Goal: Navigation & Orientation: Understand site structure

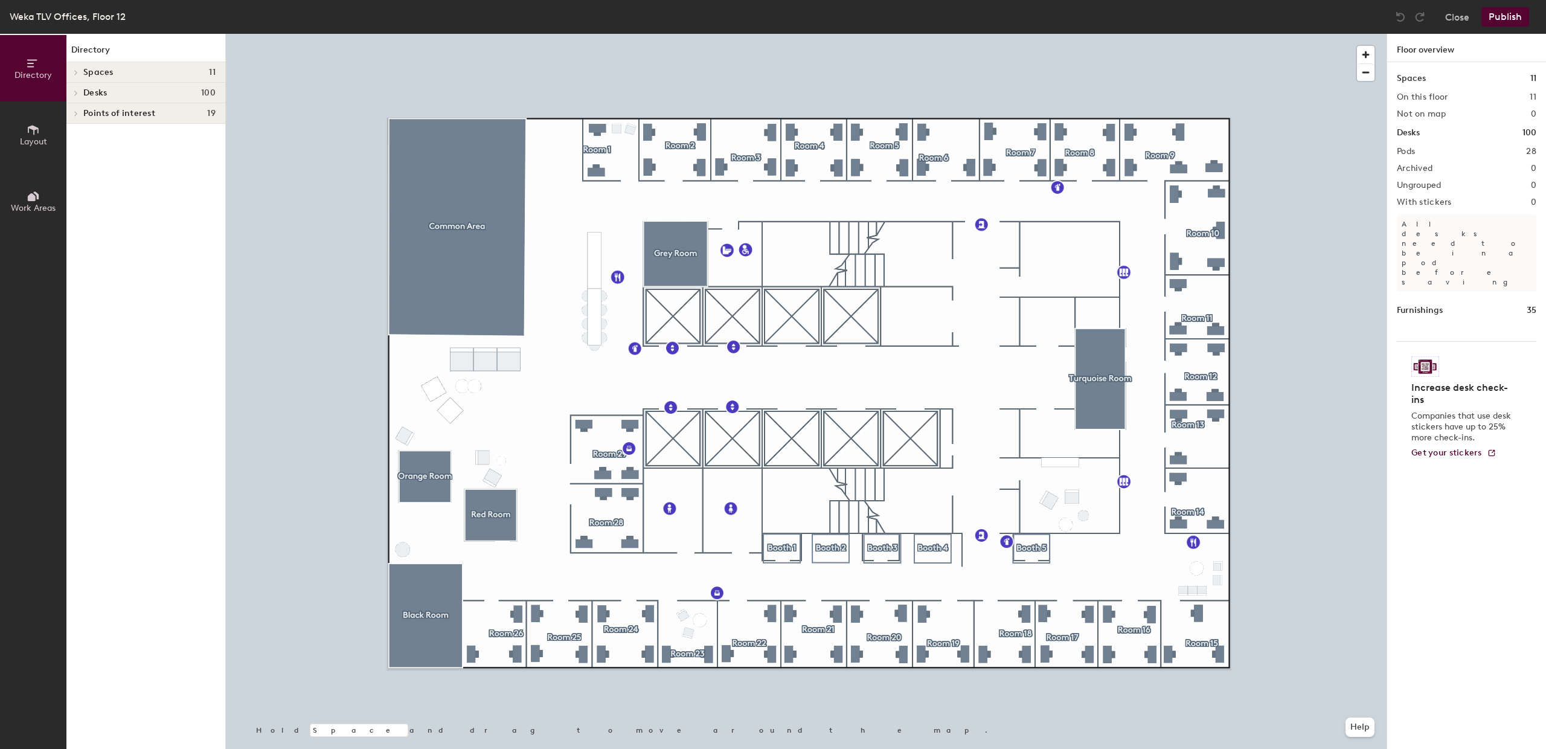
click at [902, 34] on div at bounding box center [806, 34] width 1161 height 0
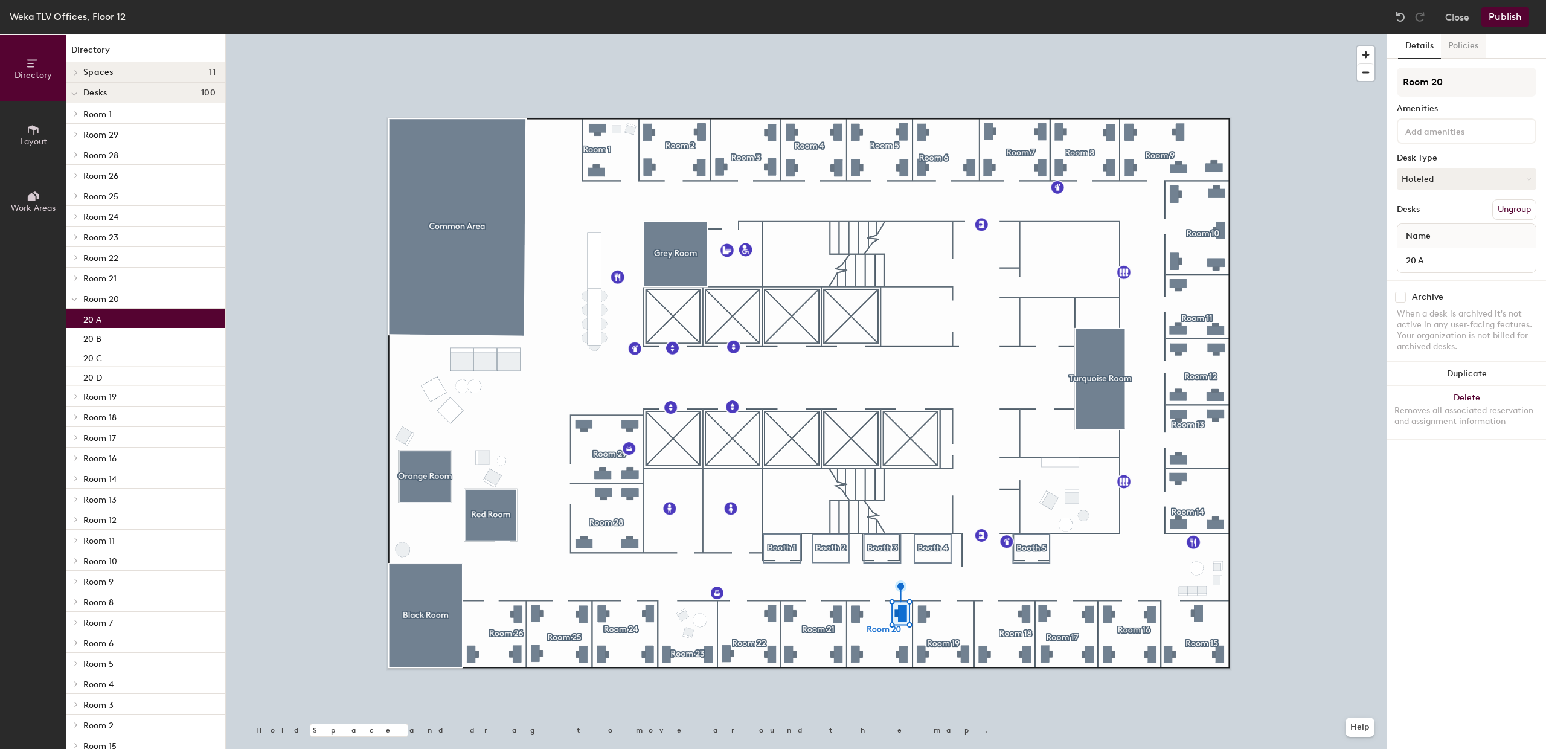
click at [1460, 46] on button "Policies" at bounding box center [1463, 46] width 45 height 25
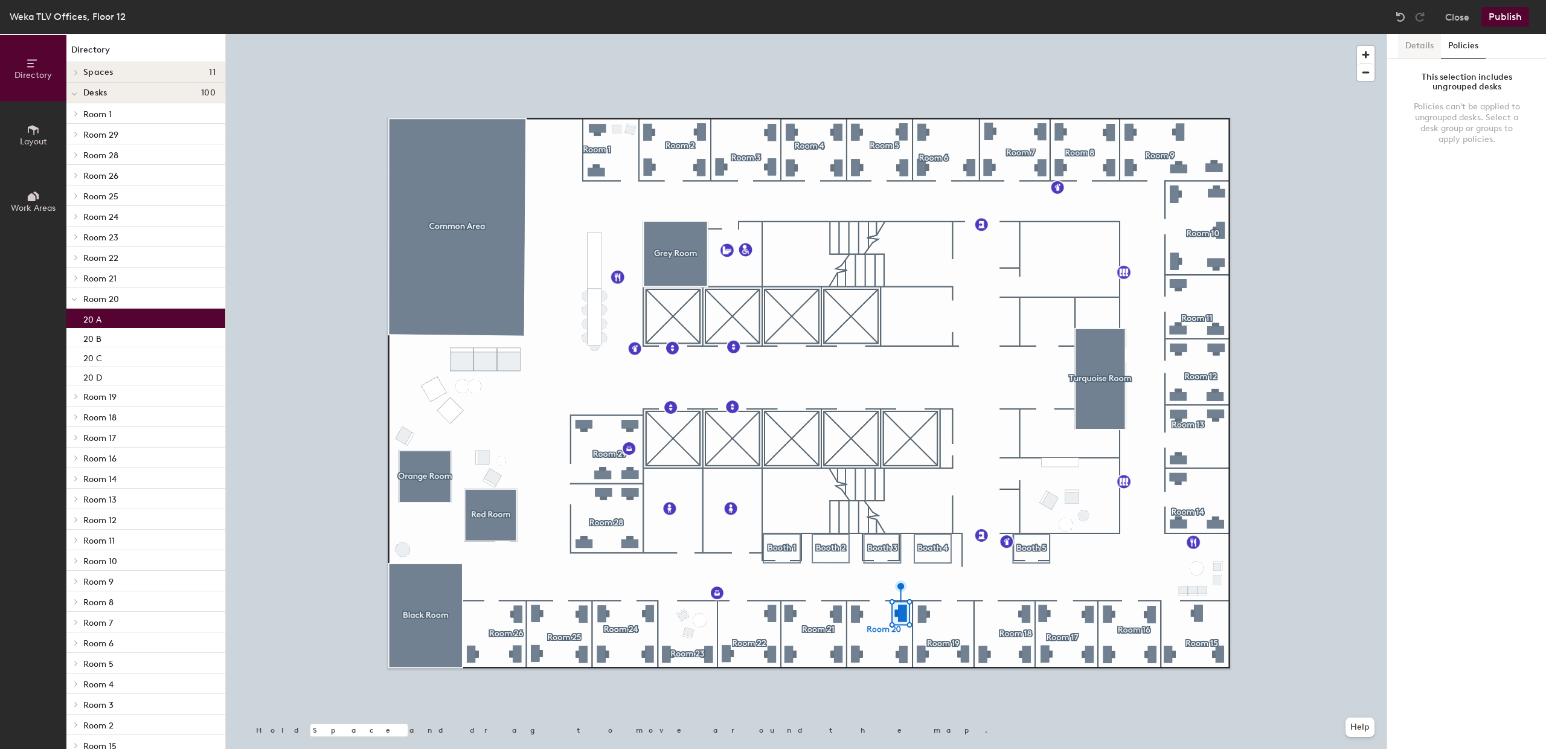
click at [1425, 46] on button "Details" at bounding box center [1419, 46] width 43 height 25
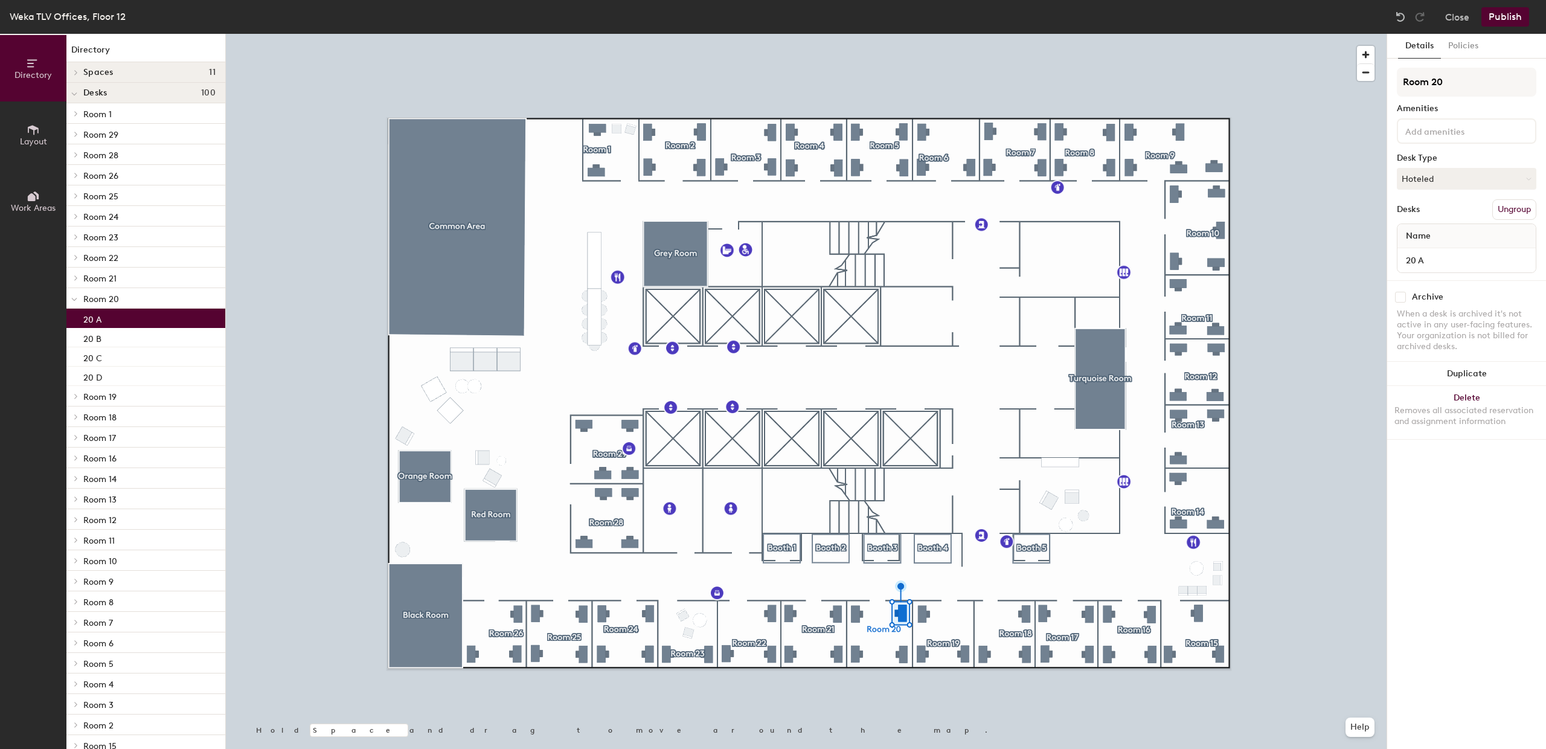
click at [906, 34] on div at bounding box center [806, 34] width 1161 height 0
click at [40, 136] on span "Layout" at bounding box center [33, 141] width 27 height 10
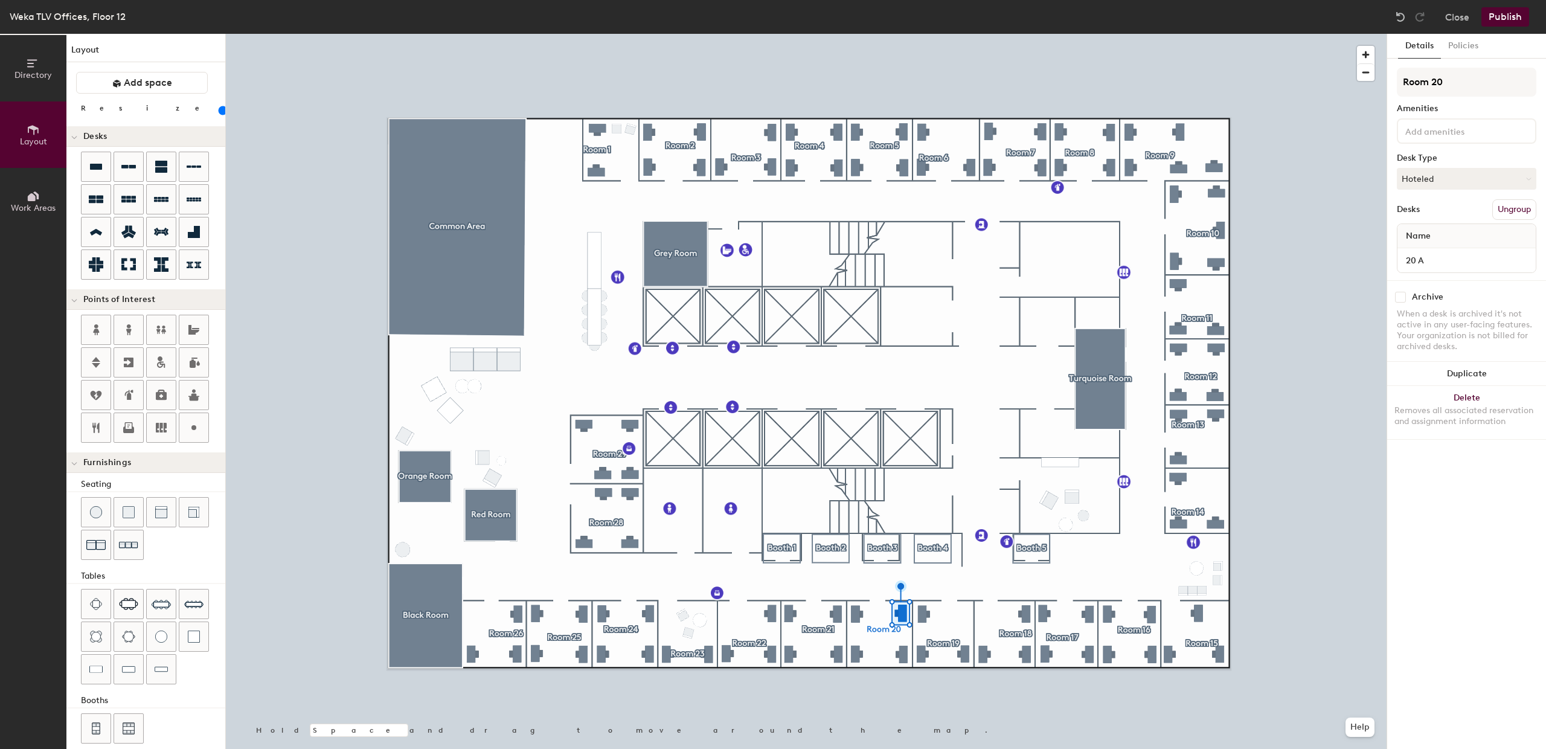
click at [36, 187] on button "Work Areas" at bounding box center [33, 201] width 66 height 66
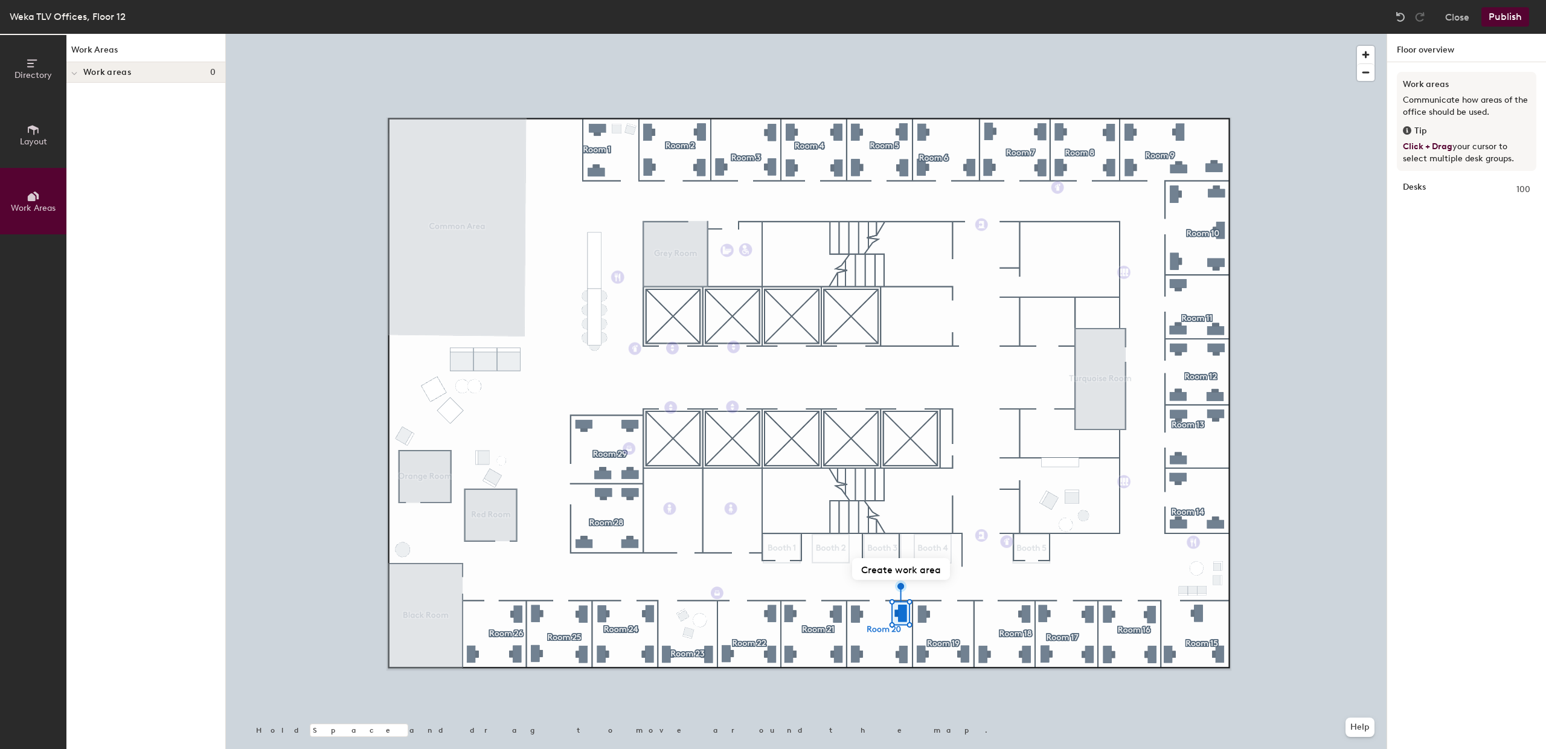
click at [30, 152] on button "Layout" at bounding box center [33, 134] width 66 height 66
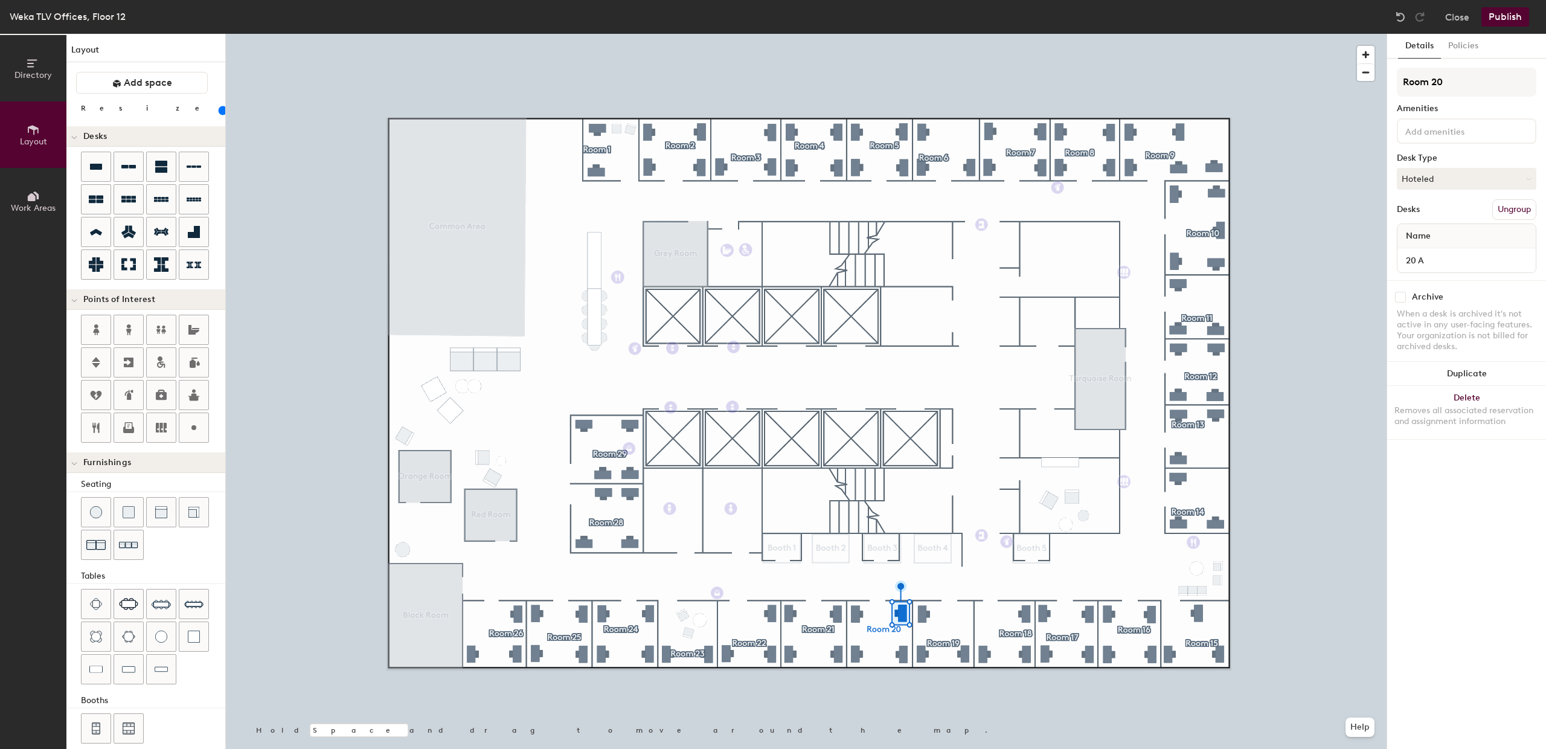
click at [14, 75] on span "Directory" at bounding box center [32, 75] width 37 height 10
